Goal: Navigation & Orientation: Find specific page/section

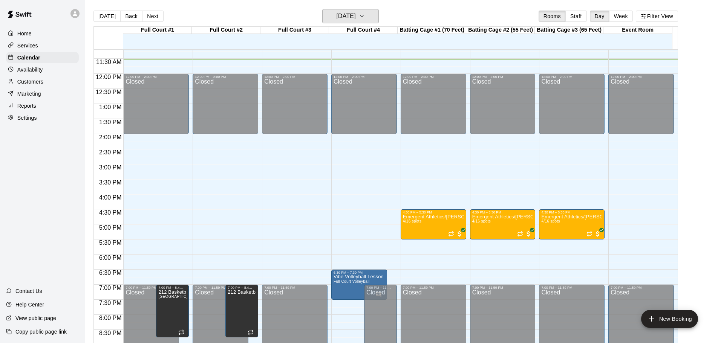
scroll to position [349, 0]
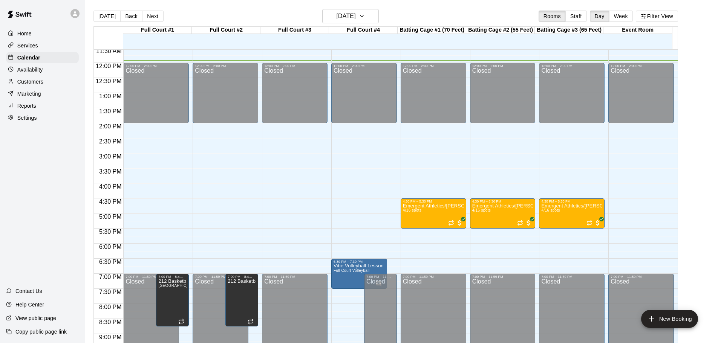
click at [24, 85] on p "Customers" at bounding box center [30, 82] width 26 height 8
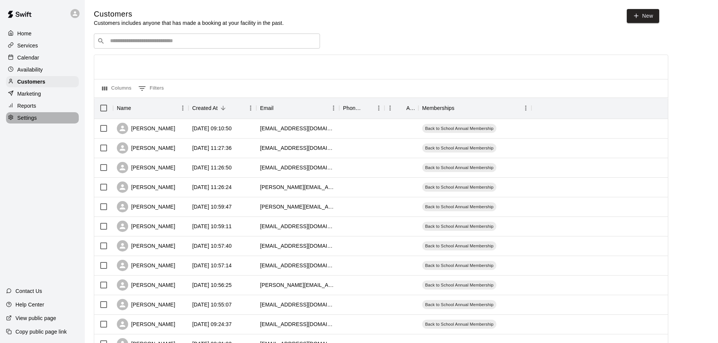
click at [31, 122] on p "Settings" at bounding box center [27, 118] width 20 height 8
select select "**"
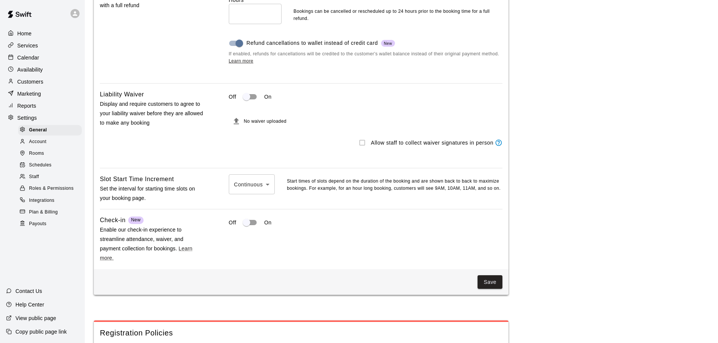
scroll to position [666, 0]
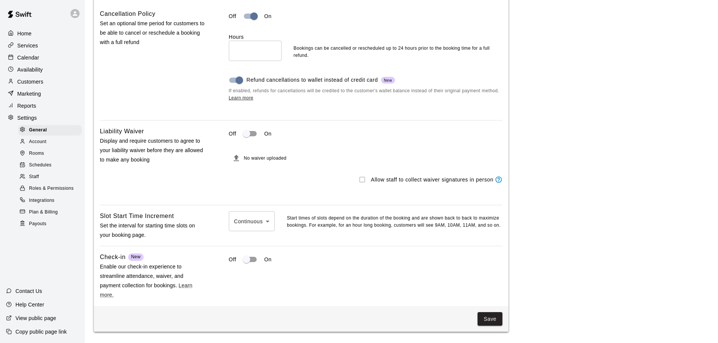
click at [44, 57] on div "Calendar" at bounding box center [42, 57] width 73 height 11
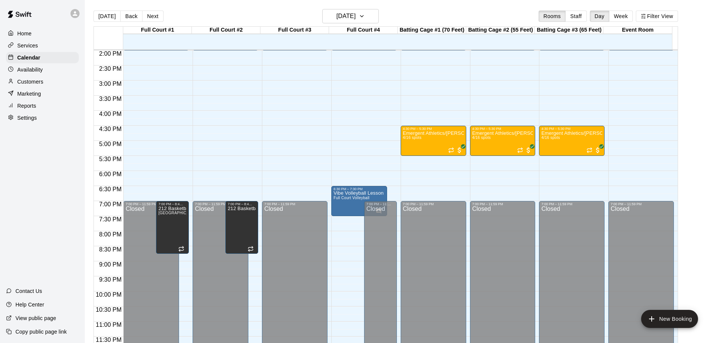
scroll to position [385, 0]
